Goal: Transaction & Acquisition: Subscribe to service/newsletter

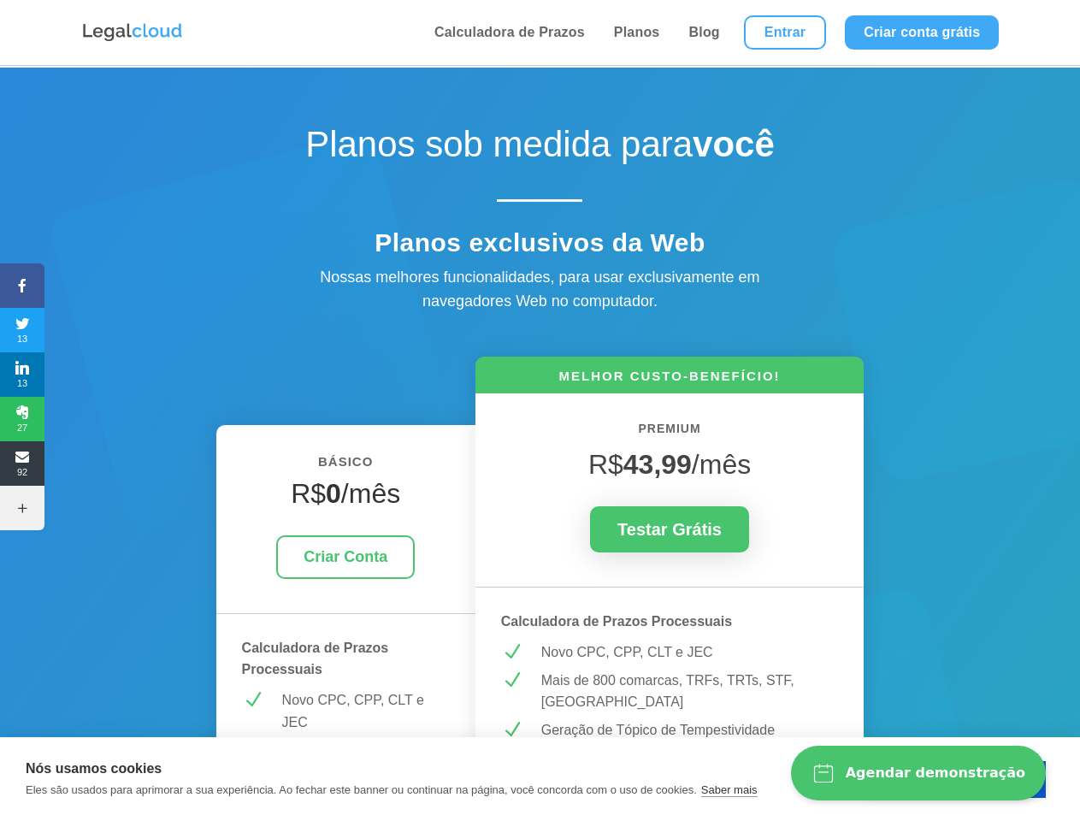
click at [22, 286] on icon at bounding box center [22, 286] width 44 height 14
click at [22, 330] on span "13" at bounding box center [22, 329] width 44 height 27
click at [22, 375] on span "13" at bounding box center [22, 374] width 44 height 27
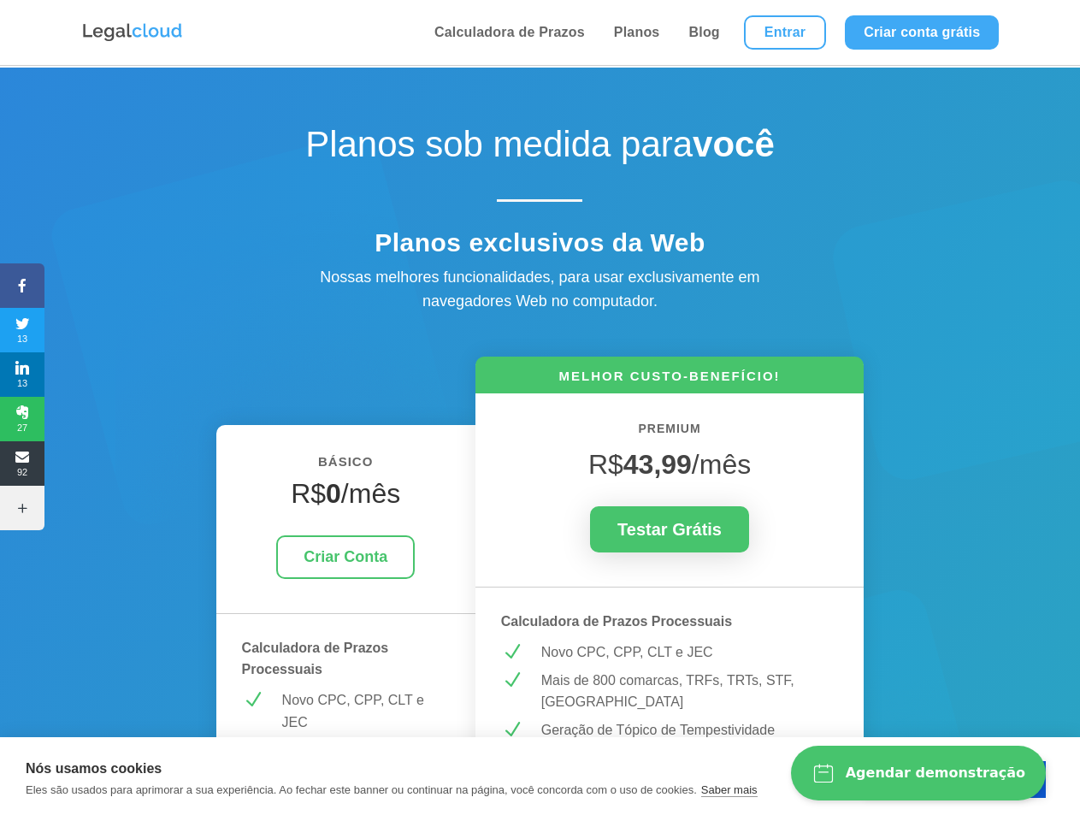
click at [22, 419] on span "27" at bounding box center [22, 418] width 44 height 27
click at [22, 463] on span "92" at bounding box center [22, 463] width 44 height 27
click at [22, 508] on icon at bounding box center [22, 508] width 44 height 14
